Goal: Information Seeking & Learning: Learn about a topic

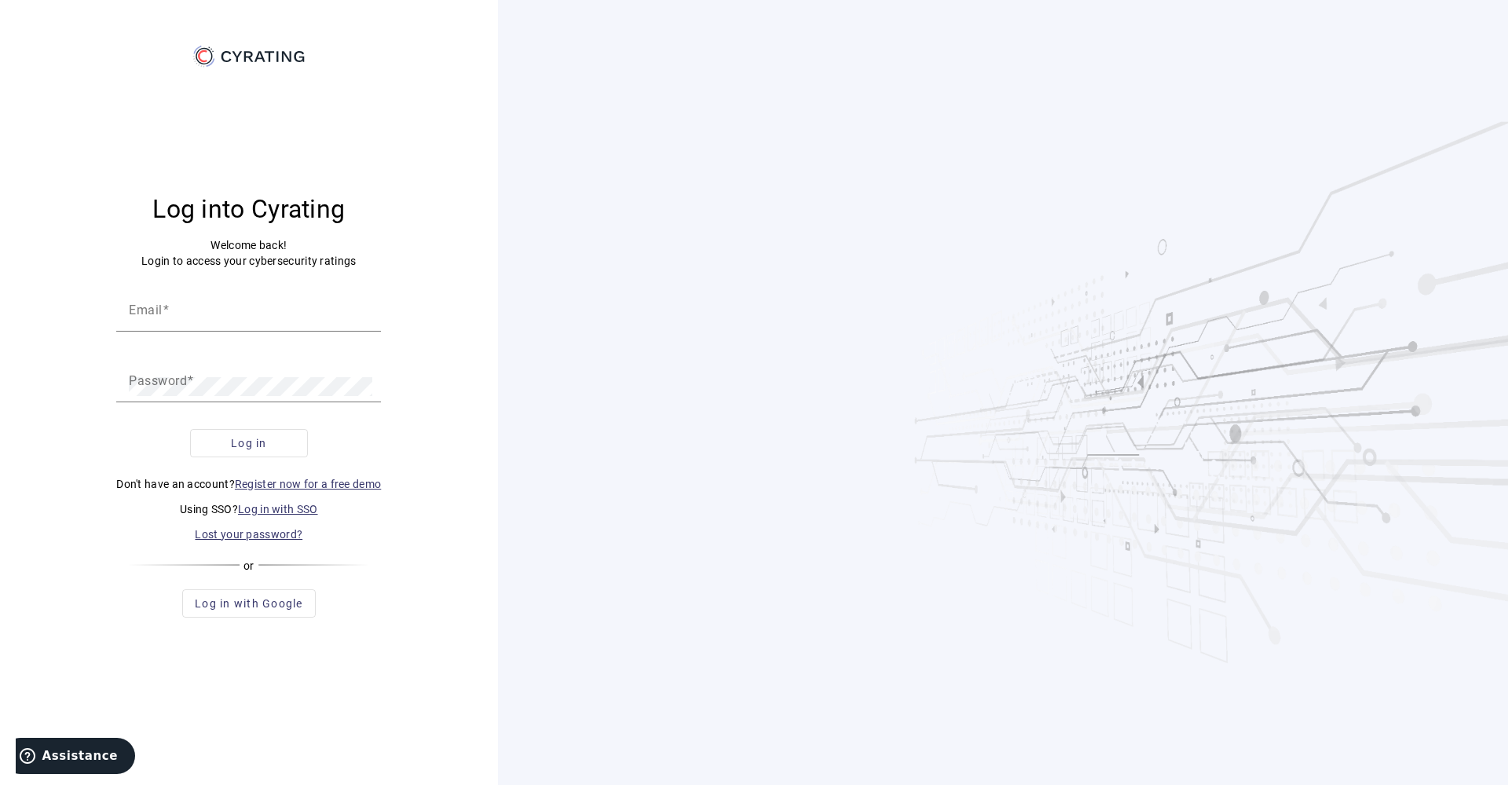
click at [262, 514] on link "Log in with SSO" at bounding box center [278, 509] width 80 height 13
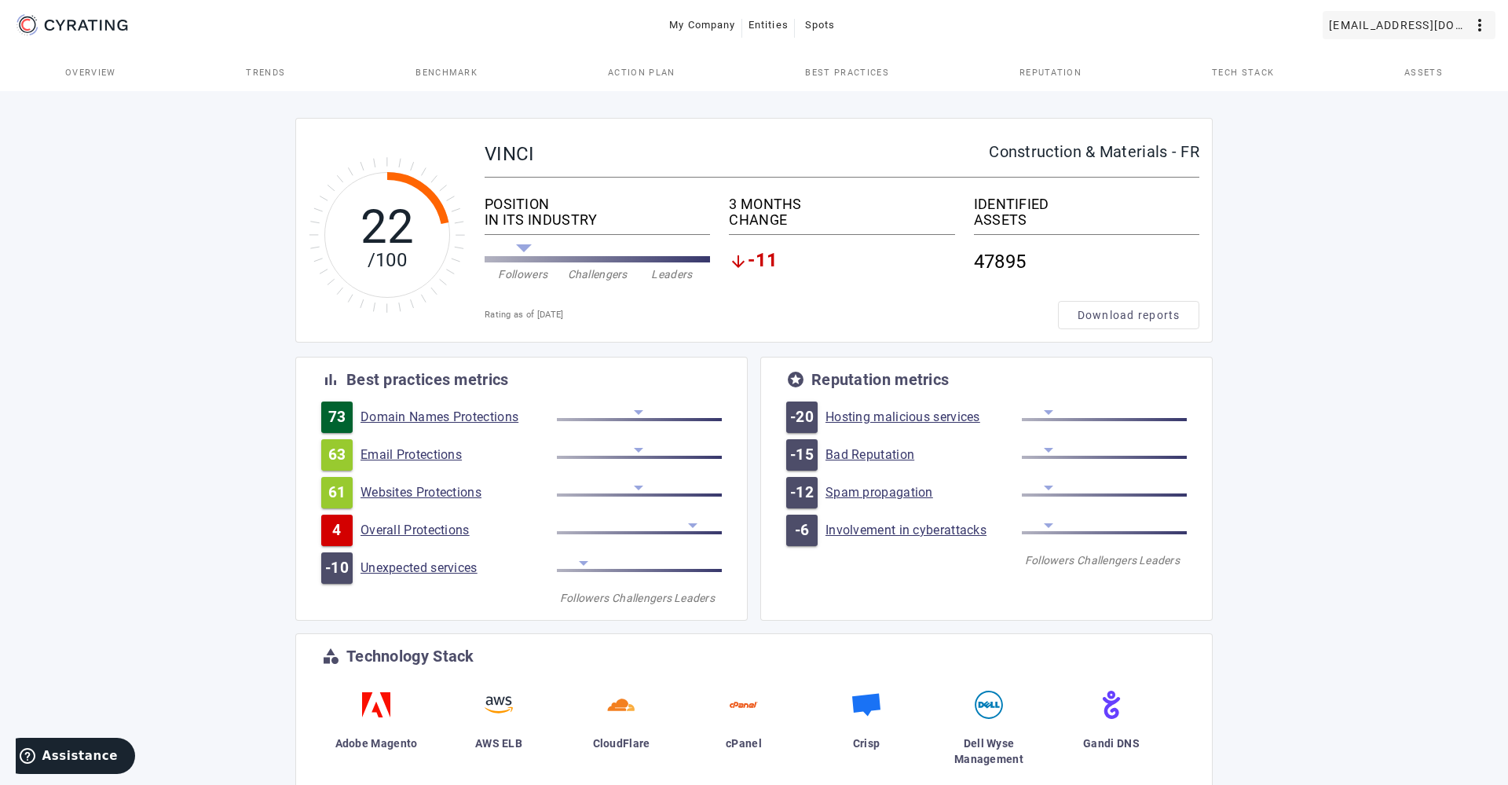
click at [1474, 26] on mat-icon "more_vert" at bounding box center [1479, 25] width 19 height 19
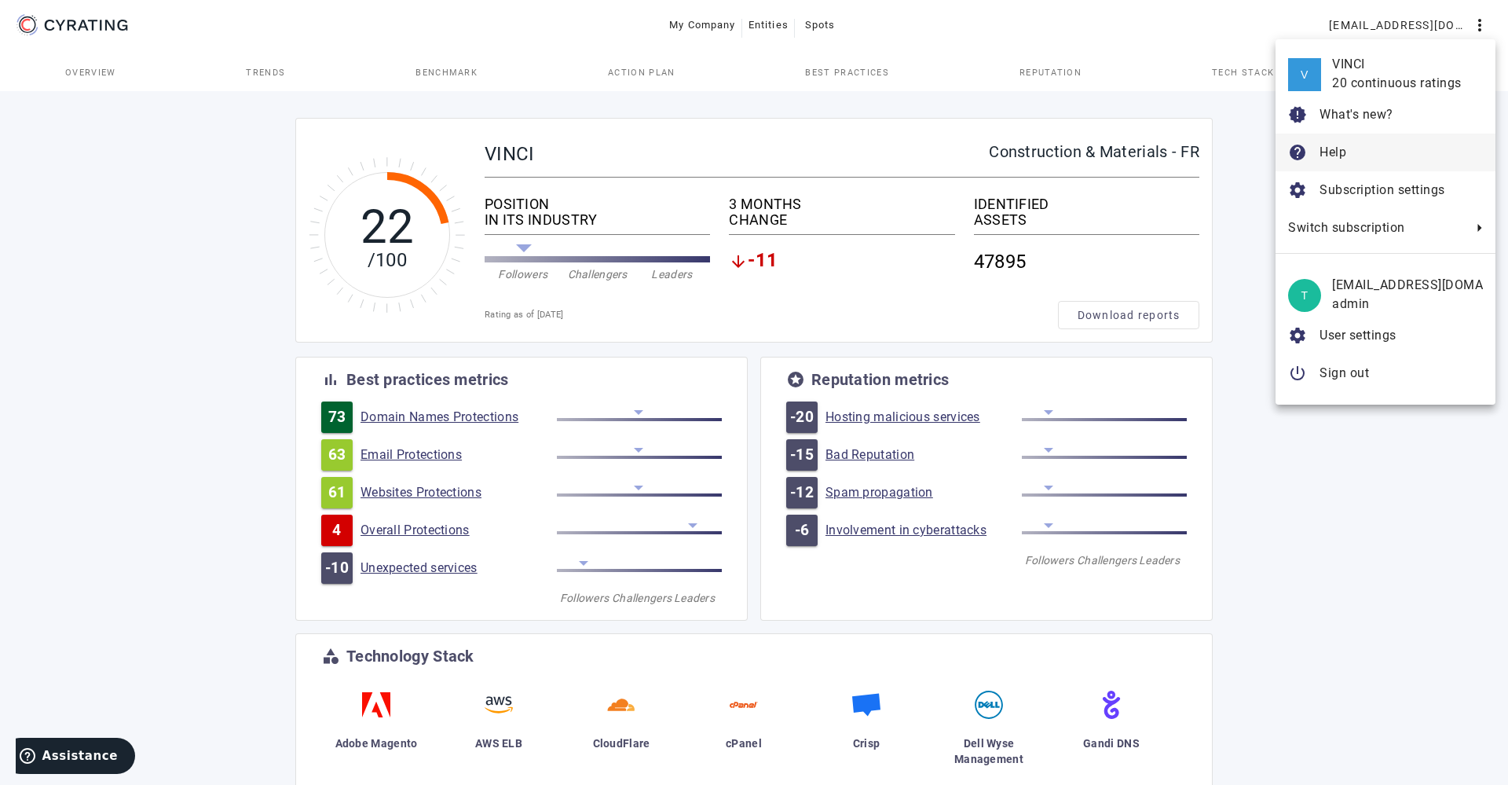
click at [1351, 156] on span "Help" at bounding box center [1401, 152] width 163 height 19
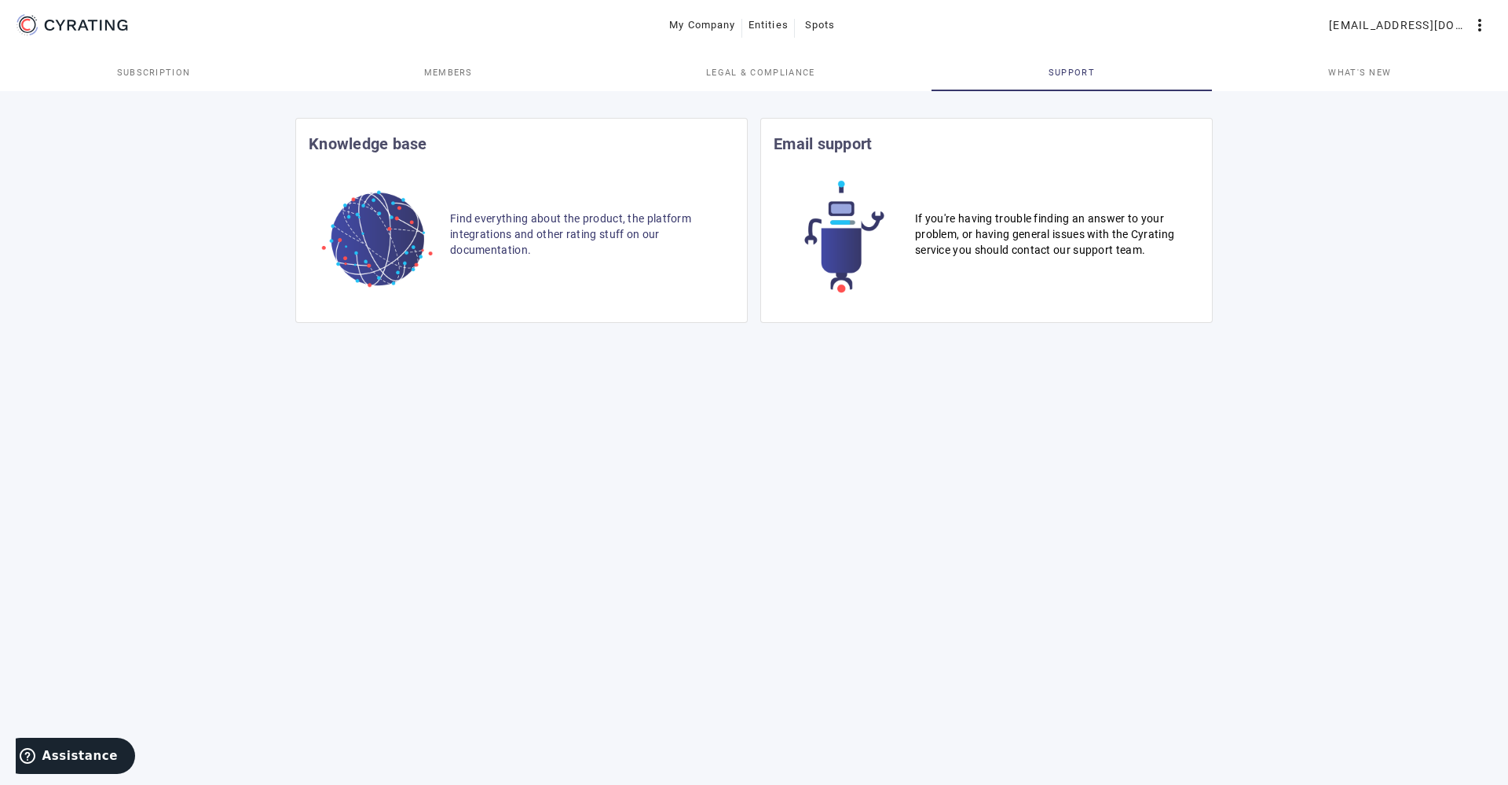
click at [389, 145] on mat-card-title "Knowledge base" at bounding box center [368, 143] width 119 height 25
